Goal: Information Seeking & Learning: Learn about a topic

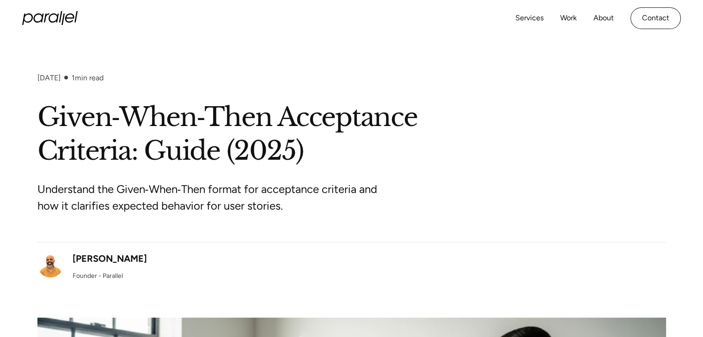
click at [122, 257] on div "[PERSON_NAME]" at bounding box center [110, 259] width 74 height 14
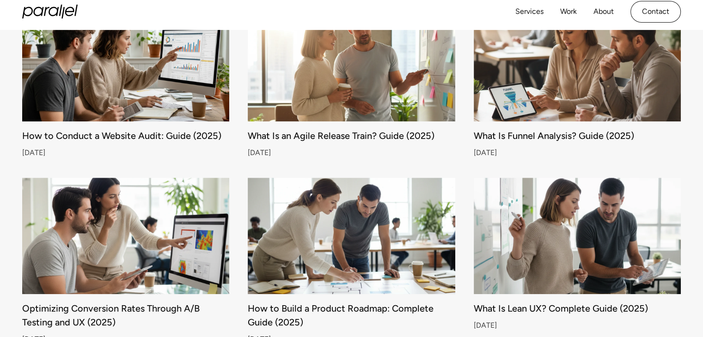
scroll to position [355, 0]
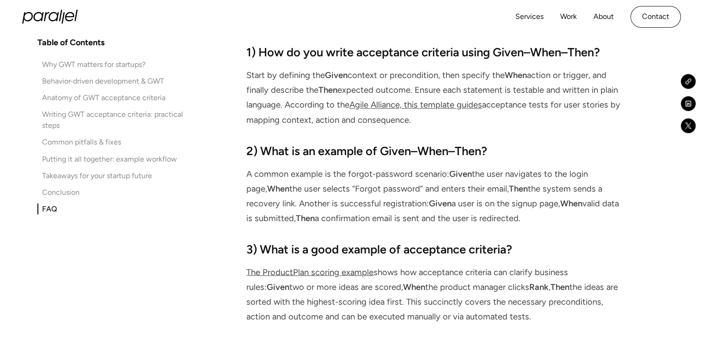
scroll to position [5126, 0]
click at [309, 267] on link "The ProductPlan scoring example" at bounding box center [309, 272] width 127 height 10
